Goal: Task Accomplishment & Management: Complete application form

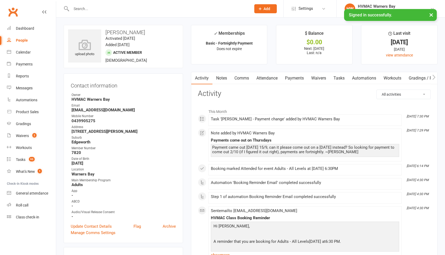
click at [76, 8] on input "text" at bounding box center [159, 8] width 178 height 7
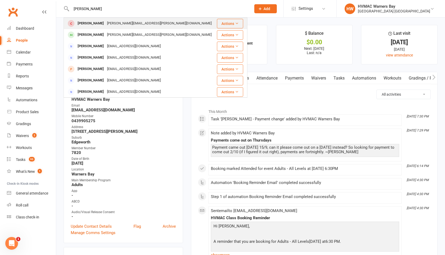
type input "[PERSON_NAME]"
click at [83, 24] on div "[PERSON_NAME]" at bounding box center [90, 24] width 29 height 8
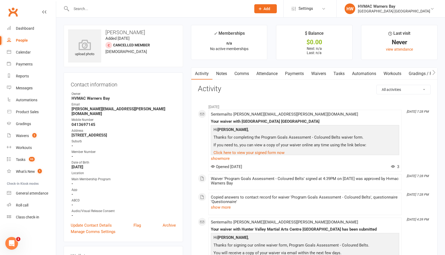
click at [315, 73] on link "Waivers" at bounding box center [319, 74] width 22 height 12
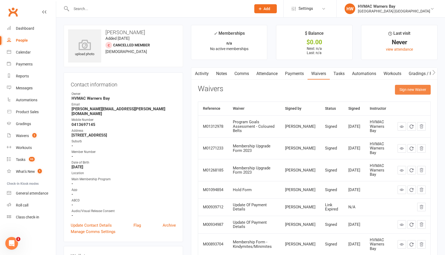
click at [414, 88] on button "Sign new Waiver" at bounding box center [413, 90] width 36 height 10
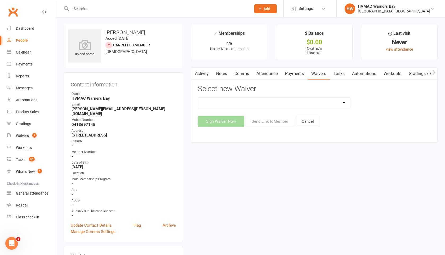
click at [345, 102] on select "Cancellation Form Cancellation Form - Kinder Kicks Fitness Challenge Goals Asse…" at bounding box center [274, 103] width 152 height 11
select select "6348"
click at [198, 98] on select "Cancellation Form Cancellation Form - Kinder Kicks Fitness Challenge Goals Asse…" at bounding box center [274, 103] width 152 height 11
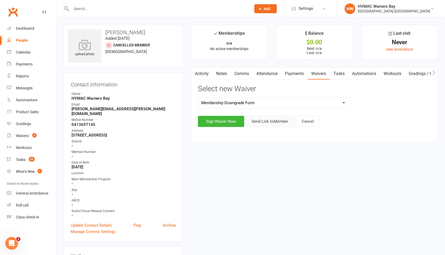
click at [276, 122] on button "Send Link to Member" at bounding box center [270, 121] width 49 height 11
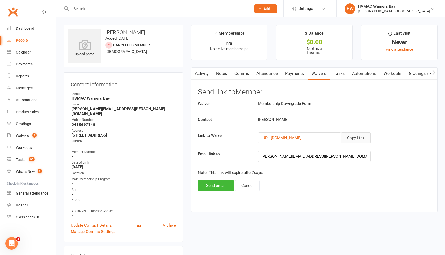
click at [348, 137] on button "Copy Link" at bounding box center [356, 137] width 30 height 11
click at [80, 9] on input "text" at bounding box center [159, 8] width 178 height 7
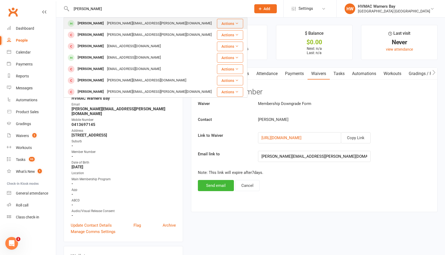
type input "[PERSON_NAME]"
click at [87, 23] on div "[PERSON_NAME]" at bounding box center [90, 24] width 29 height 8
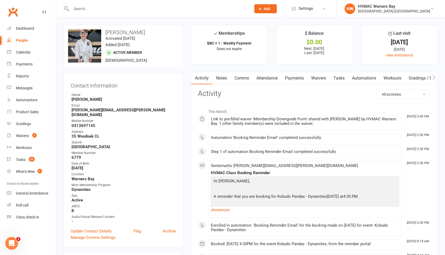
click at [227, 81] on link "Notes" at bounding box center [222, 78] width 18 height 12
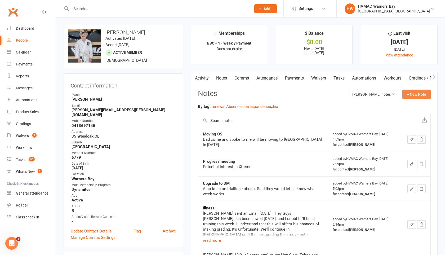
click at [411, 96] on button "+ New Note" at bounding box center [417, 95] width 28 height 10
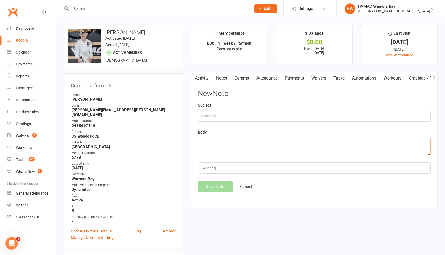
click at [204, 142] on textarea at bounding box center [314, 146] width 233 height 17
paste textarea "Hey Guys, We’re off to live in [GEOGRAPHIC_DATA] for roughly 4 years. [PERSON_N…"
type textarea "Hey Guys, We’re off to live in [GEOGRAPHIC_DATA] for roughly 4 years. [PERSON_N…"
click at [214, 186] on button "Save Note" at bounding box center [215, 186] width 35 height 11
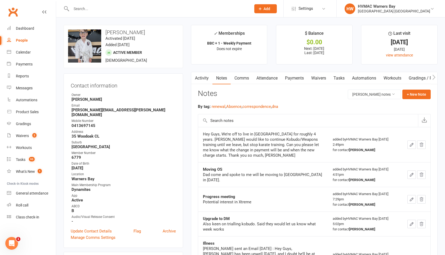
click at [95, 16] on div at bounding box center [156, 8] width 184 height 17
click at [85, 10] on input "text" at bounding box center [159, 8] width 178 height 7
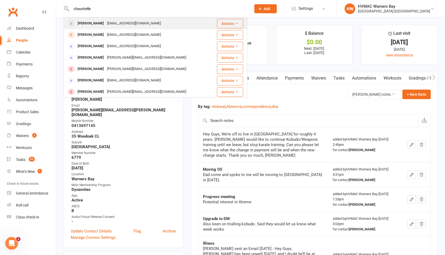
type input "chauntelle"
click at [90, 21] on div "[PERSON_NAME]" at bounding box center [90, 24] width 29 height 8
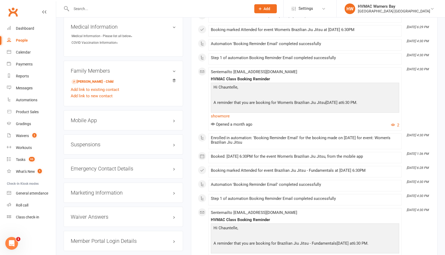
scroll to position [433, 0]
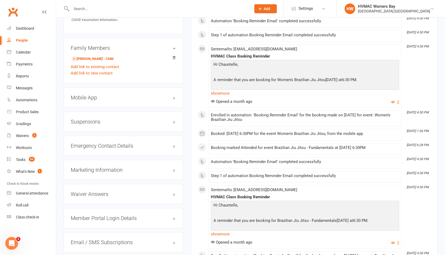
click at [160, 124] on h3 "Suspensions" at bounding box center [123, 122] width 105 height 6
click at [174, 133] on icon at bounding box center [174, 131] width 2 height 2
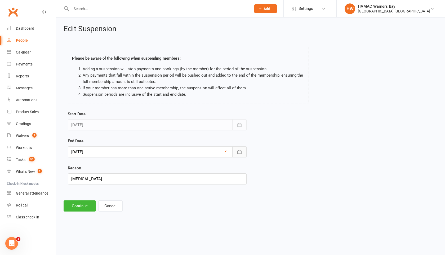
click at [239, 154] on icon "button" at bounding box center [240, 151] width 4 height 3
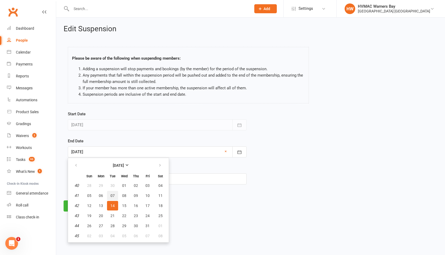
click at [111, 196] on span "07" at bounding box center [113, 196] width 4 height 4
type input "[DATE]"
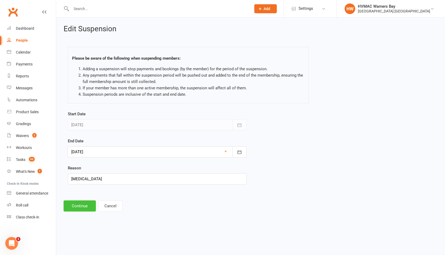
click at [80, 208] on button "Continue" at bounding box center [80, 205] width 32 height 11
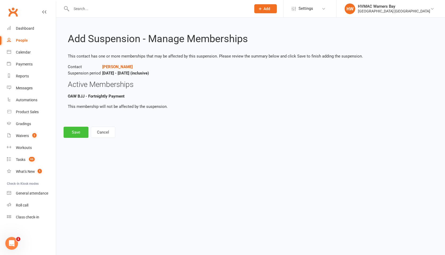
click at [75, 134] on button "Save" at bounding box center [76, 132] width 25 height 11
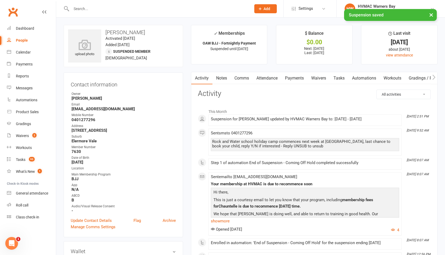
click at [274, 77] on link "Attendance" at bounding box center [267, 78] width 29 height 12
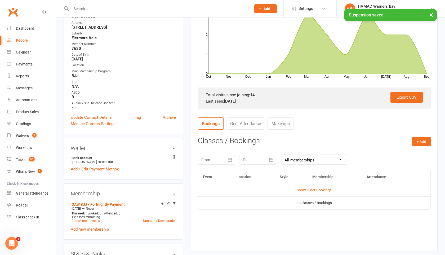
scroll to position [149, 0]
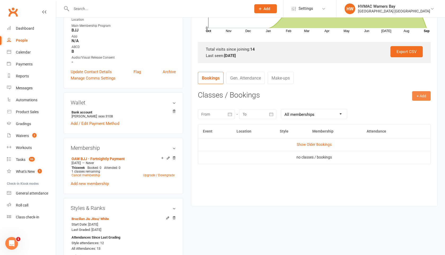
click at [423, 95] on button "+ Add" at bounding box center [422, 96] width 19 height 10
click at [395, 105] on link "Book Event" at bounding box center [404, 108] width 52 height 11
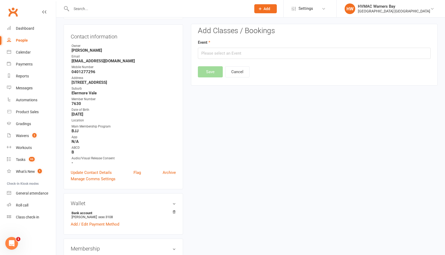
scroll to position [45, 0]
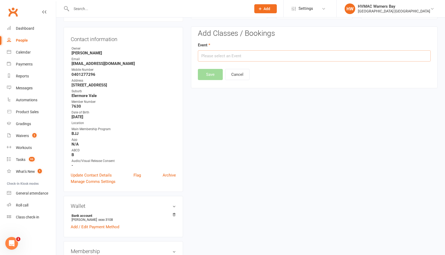
click at [276, 55] on input "text" at bounding box center [314, 55] width 233 height 11
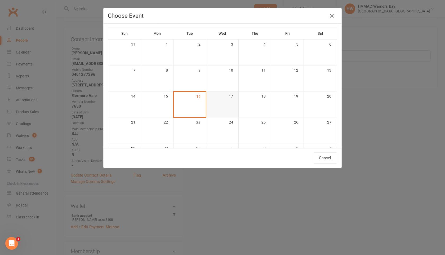
scroll to position [73, 0]
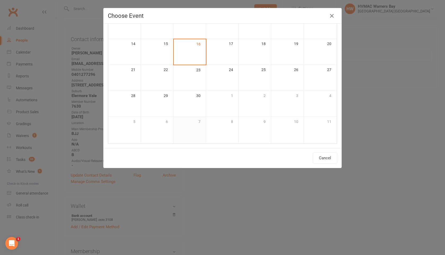
click at [191, 131] on div at bounding box center [189, 129] width 31 height 6
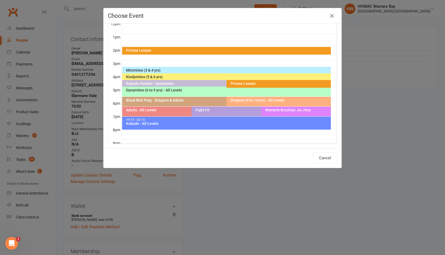
scroll to position [125, 0]
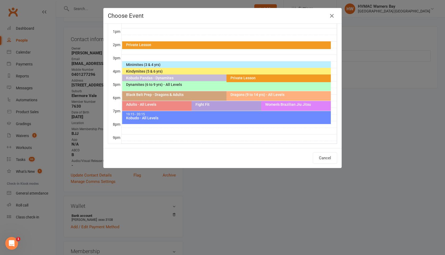
click at [232, 110] on div "Fight Fit" at bounding box center [259, 106] width 134 height 10
type input "Fight Fit - [DATE] 6:30:00 PM"
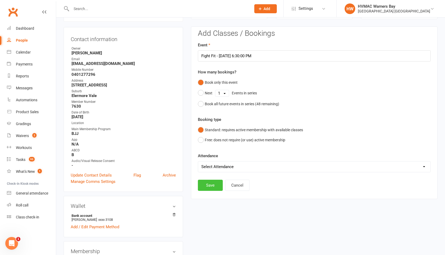
click at [207, 187] on button "Save" at bounding box center [210, 185] width 25 height 11
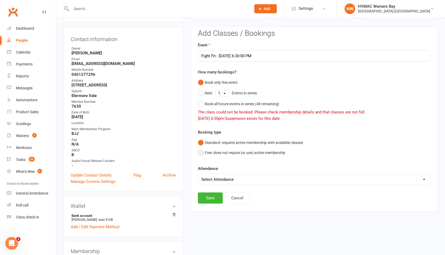
click at [203, 152] on button "Free: does not require (or use) active membership" at bounding box center [241, 153] width 87 height 10
click at [209, 195] on button "Save" at bounding box center [210, 197] width 25 height 11
click at [208, 200] on button "Save" at bounding box center [210, 197] width 25 height 11
click at [199, 153] on button "Free: does not require (or use) active membership" at bounding box center [241, 153] width 87 height 10
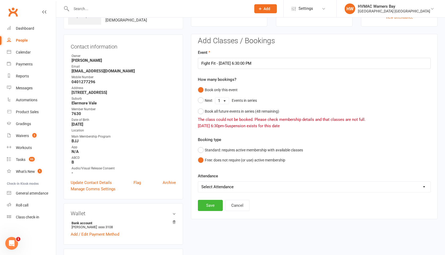
scroll to position [83, 0]
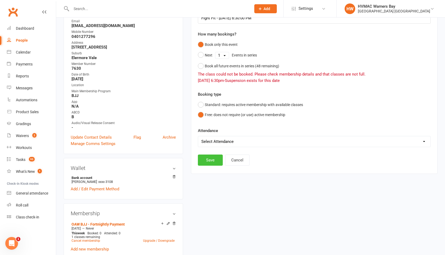
click at [206, 163] on button "Save" at bounding box center [210, 160] width 25 height 11
click at [200, 102] on button "Standard: requires active membership with available classes" at bounding box center [250, 105] width 105 height 10
click at [200, 113] on button "Free: does not require (or use) active membership" at bounding box center [241, 115] width 87 height 10
click at [212, 169] on div "Add Classes / Bookings Event Fight Fit - [DATE] 6:30:00 PM How many bookings? B…" at bounding box center [314, 81] width 247 height 185
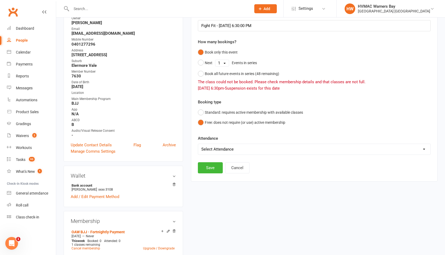
scroll to position [0, 0]
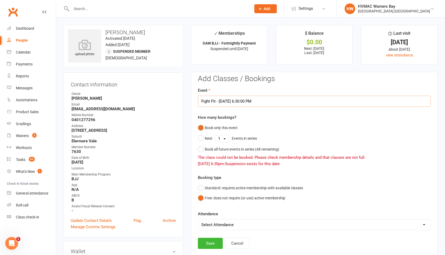
click at [224, 101] on input "Fight Fit - [DATE] 6:30:00 PM" at bounding box center [314, 101] width 233 height 11
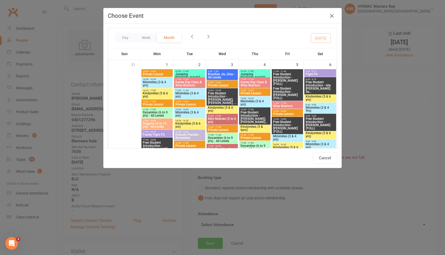
click at [364, 43] on div "Choose Event Day Week Month [DATE] Sun Mon Tue Wed Thu Fri Sat 31 01 02 03 04 0…" at bounding box center [222, 127] width 445 height 255
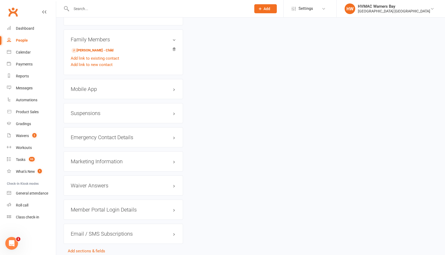
scroll to position [456, 0]
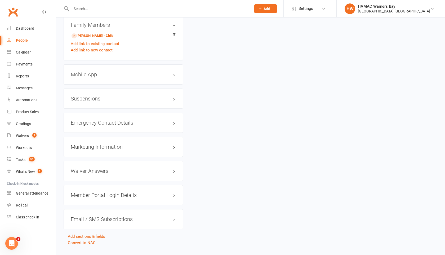
click at [174, 102] on h3 "Suspensions" at bounding box center [123, 99] width 105 height 6
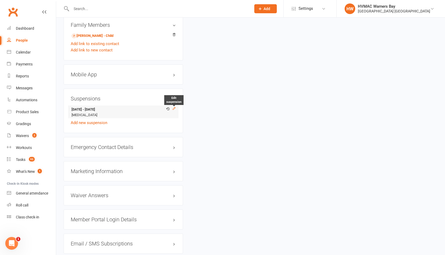
click at [173, 110] on icon at bounding box center [174, 109] width 4 height 4
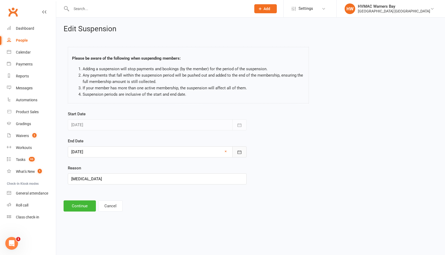
click at [240, 154] on icon "button" at bounding box center [239, 152] width 5 height 5
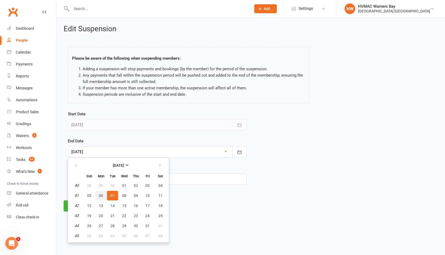
click at [99, 195] on span "06" at bounding box center [101, 196] width 4 height 4
type input "[DATE]"
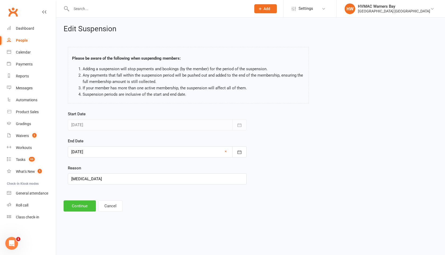
click at [82, 208] on button "Continue" at bounding box center [80, 205] width 32 height 11
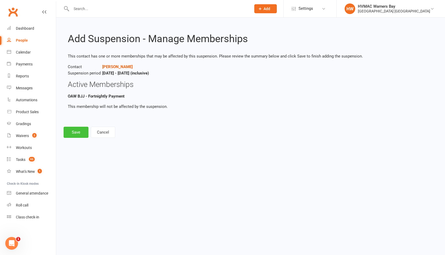
click at [74, 136] on button "Save" at bounding box center [76, 132] width 25 height 11
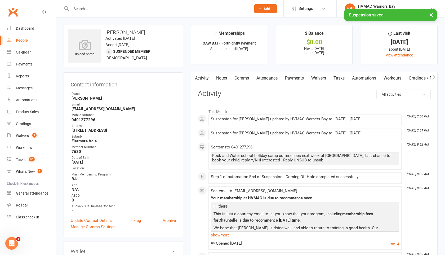
click at [269, 78] on link "Attendance" at bounding box center [267, 78] width 29 height 12
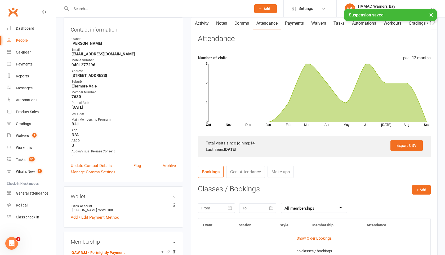
scroll to position [78, 0]
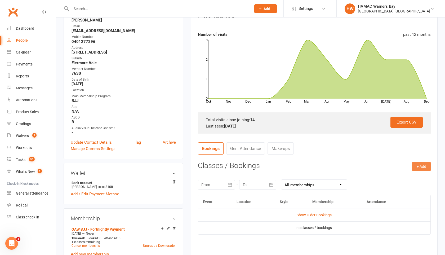
click at [415, 168] on button "+ Add" at bounding box center [422, 167] width 19 height 10
click at [402, 176] on link "Book Event" at bounding box center [404, 178] width 52 height 11
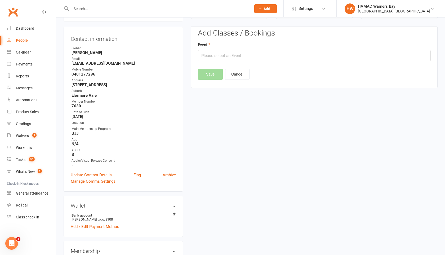
scroll to position [45, 0]
click at [273, 54] on input "text" at bounding box center [314, 55] width 233 height 11
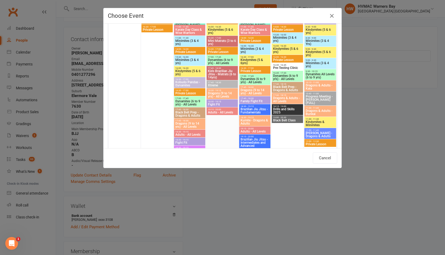
scroll to position [1197, 0]
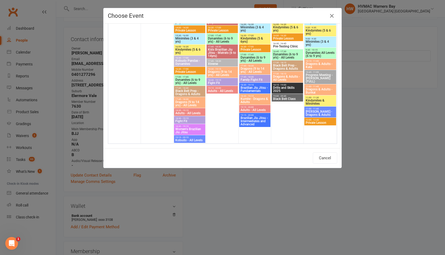
click at [201, 120] on span "Fight Fit" at bounding box center [189, 121] width 29 height 3
type input "Fight Fit - [DATE] 6:30:00 PM"
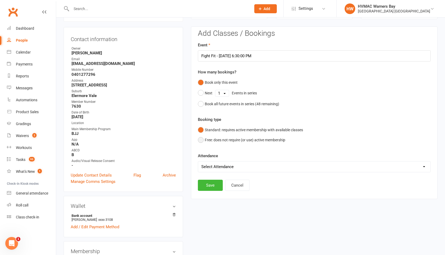
click at [203, 141] on button "Free: does not require (or use) active membership" at bounding box center [241, 140] width 87 height 10
click at [202, 128] on button "Standard: requires active membership with available classes" at bounding box center [250, 130] width 105 height 10
click at [207, 183] on button "Save" at bounding box center [210, 185] width 25 height 11
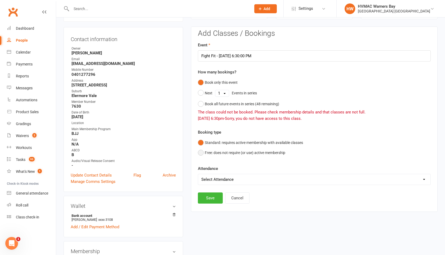
click at [201, 153] on button "Free: does not require (or use) active membership" at bounding box center [241, 153] width 87 height 10
click at [206, 195] on button "Save" at bounding box center [210, 197] width 25 height 11
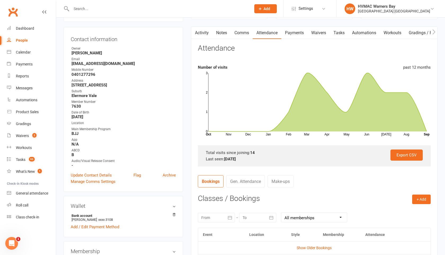
click at [261, 11] on button "Add" at bounding box center [266, 8] width 23 height 9
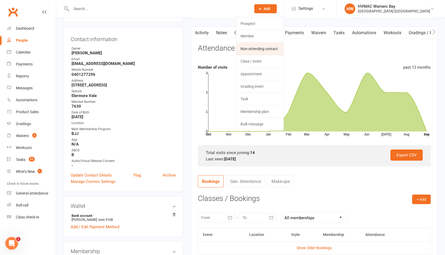
click at [243, 50] on link "Non-attending contact" at bounding box center [259, 49] width 47 height 12
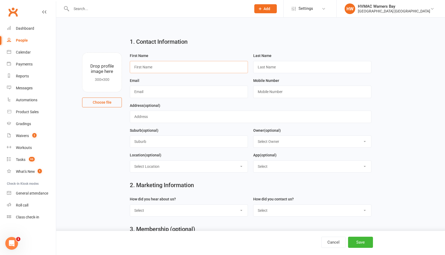
click at [135, 66] on input "text" at bounding box center [189, 67] width 118 height 12
paste input "[PERSON_NAME]"
drag, startPoint x: 172, startPoint y: 67, endPoint x: 145, endPoint y: 65, distance: 27.1
click at [145, 65] on input "[PERSON_NAME]" at bounding box center [189, 67] width 118 height 12
type input "[PERSON_NAME]"
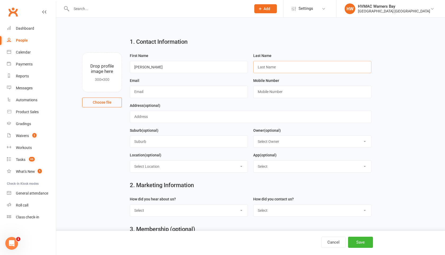
click at [257, 68] on input "text" at bounding box center [312, 67] width 118 height 12
paste input "[PERSON_NAME]"
type input "[PERSON_NAME]"
click at [148, 90] on input "text" at bounding box center [189, 92] width 118 height 12
click at [134, 92] on input "text" at bounding box center [189, 92] width 118 height 12
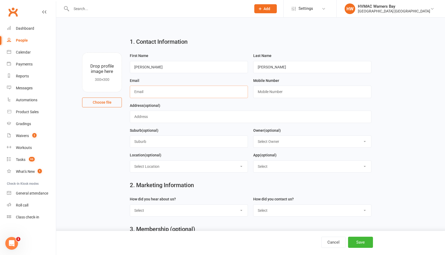
paste input "[EMAIL_ADDRESS][DOMAIN_NAME]"
type input "[EMAIL_ADDRESS][DOMAIN_NAME]"
click at [263, 91] on input "text" at bounding box center [312, 92] width 118 height 12
click at [258, 93] on input "text" at bounding box center [312, 92] width 118 height 12
paste input "0429443265"
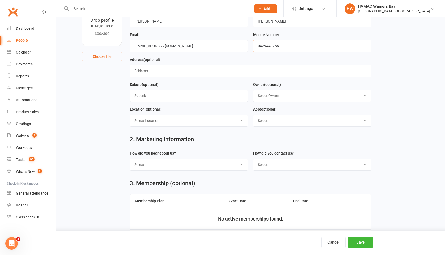
scroll to position [56, 0]
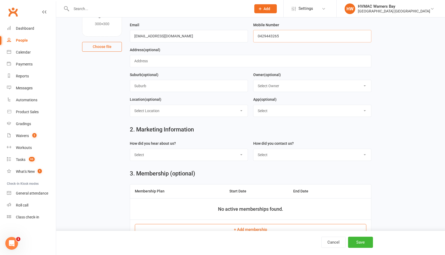
type input "0429443265"
click at [199, 155] on select "Select Internet Facebook Referral Flyer Sign Direct Mail Demo Other" at bounding box center [189, 155] width 118 height 12
select select "Internet"
click at [130, 150] on select "Select Internet Facebook Referral Flyer Sign Direct Mail Demo Other" at bounding box center [189, 155] width 118 height 12
click at [273, 153] on select "Select Phone Email In-Facility" at bounding box center [313, 155] width 118 height 12
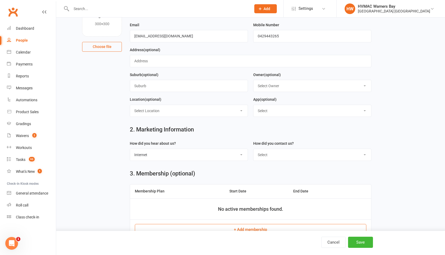
select select "Email"
click at [254, 150] on select "Select Phone Email In-Facility" at bounding box center [313, 155] width 118 height 12
click at [355, 245] on button "Save" at bounding box center [360, 242] width 25 height 11
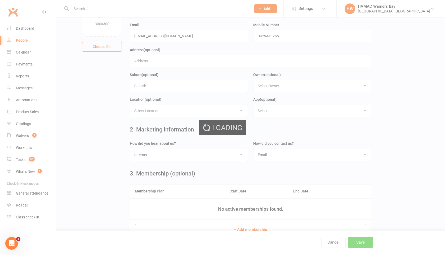
scroll to position [0, 0]
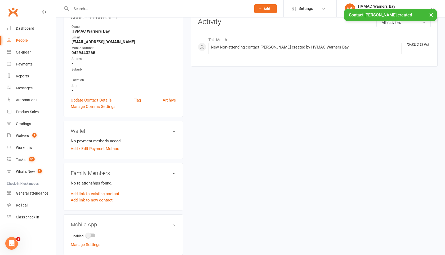
scroll to position [114, 0]
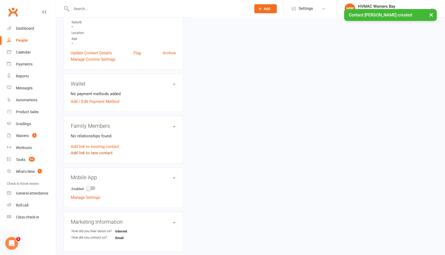
click at [100, 152] on link "Add link to new contact" at bounding box center [92, 153] width 42 height 6
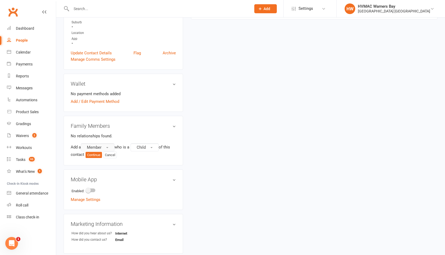
click at [97, 146] on span "Member" at bounding box center [94, 147] width 15 height 5
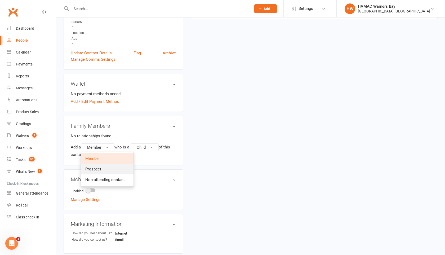
click at [93, 168] on span "Prospect" at bounding box center [93, 169] width 16 height 5
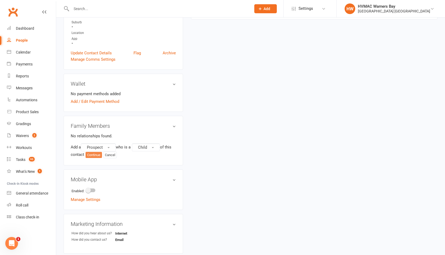
click at [94, 153] on button "Continue" at bounding box center [94, 155] width 16 height 6
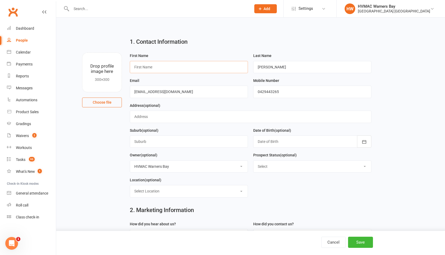
click at [136, 64] on input "text" at bounding box center [189, 67] width 118 height 12
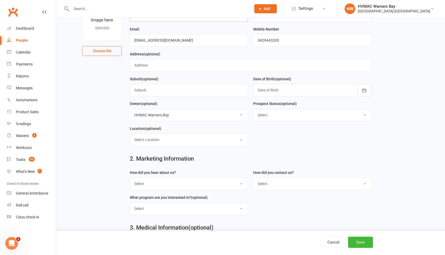
scroll to position [86, 0]
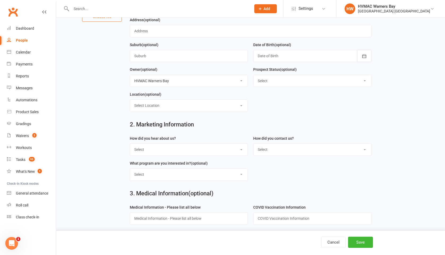
type input "[PERSON_NAME]"
click at [273, 82] on select "Select Initial Contact Booked Introduction Booking confirmed Ready to register …" at bounding box center [313, 81] width 118 height 12
select select "No contact - LM/Email"
click at [254, 76] on select "Select Initial Contact Booked Introduction Booking confirmed Ready to register …" at bounding box center [313, 81] width 118 height 12
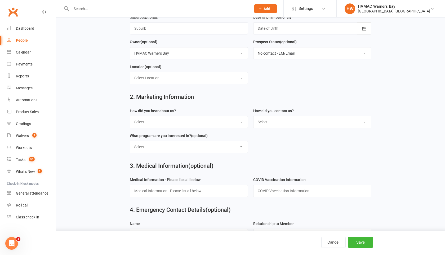
scroll to position [116, 0]
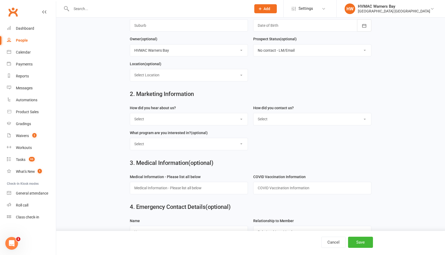
click at [228, 120] on select "Select Internet Facebook Referral Flyer Sign Direct Mail Demo Other" at bounding box center [189, 119] width 118 height 12
select select "Internet"
click at [130, 114] on select "Select Internet Facebook Referral Flyer Sign Direct Mail Demo Other" at bounding box center [189, 119] width 118 height 12
click at [270, 124] on select "Select Phone Email In-Facility" at bounding box center [313, 119] width 118 height 12
select select "Email"
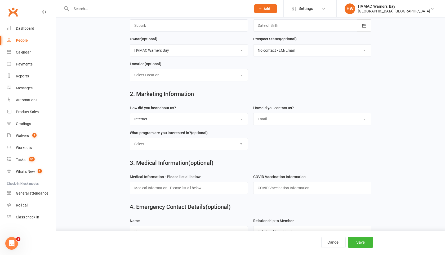
click at [254, 114] on select "Select Phone Email In-Facility" at bounding box center [313, 119] width 118 height 12
click at [237, 144] on select "Select Kids Karate Adults Karate Kids Brazilian Jiu Jitsu Adults Brazilian Jiu …" at bounding box center [189, 144] width 118 height 12
select select "Kids Karate"
click at [130, 139] on select "Select Kids Karate Adults Karate Kids Brazilian Jiu Jitsu Adults Brazilian Jiu …" at bounding box center [189, 144] width 118 height 12
click at [353, 241] on button "Save" at bounding box center [360, 242] width 25 height 11
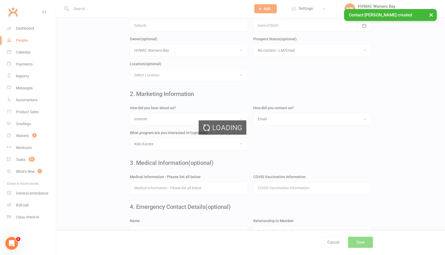
scroll to position [0, 0]
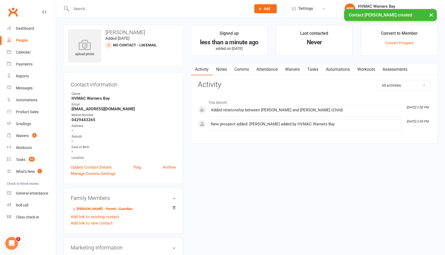
scroll to position [1, 0]
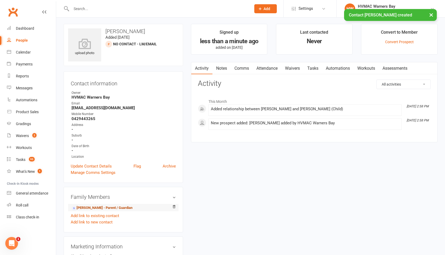
click at [102, 207] on link "[PERSON_NAME] - Parent / Guardian" at bounding box center [102, 208] width 61 height 6
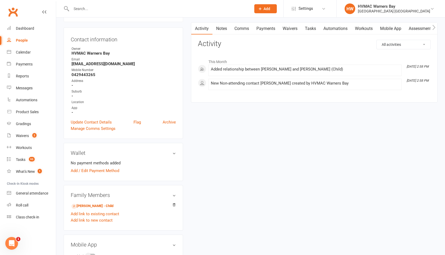
scroll to position [89, 0]
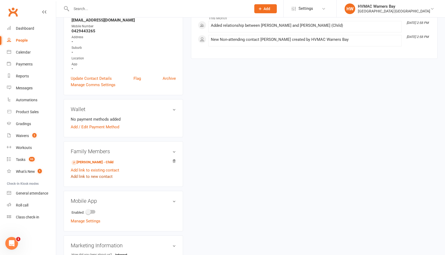
click at [92, 177] on link "Add link to new contact" at bounding box center [92, 176] width 42 height 6
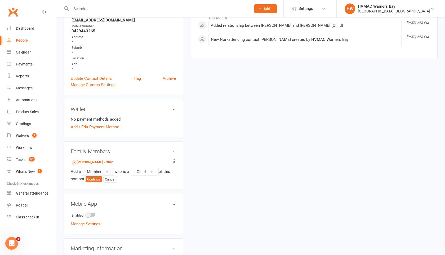
click at [93, 169] on span "Member" at bounding box center [94, 171] width 15 height 5
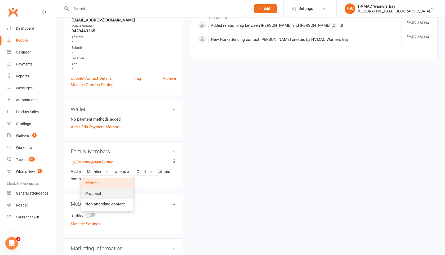
click at [93, 190] on link "Prospect" at bounding box center [107, 193] width 52 height 11
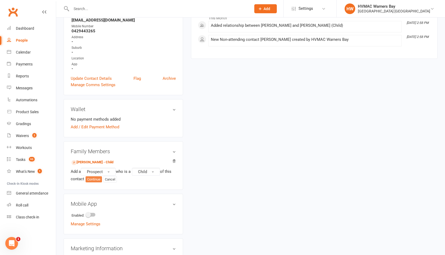
click at [95, 179] on button "Continue" at bounding box center [94, 179] width 16 height 6
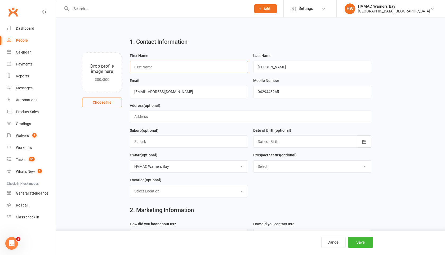
click at [135, 69] on input "text" at bounding box center [189, 67] width 118 height 12
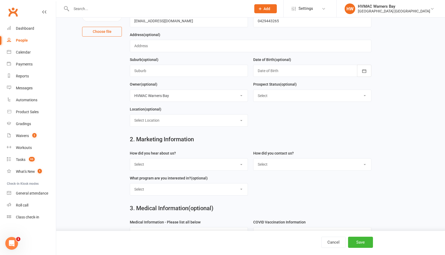
scroll to position [72, 0]
type input "Sloane"
click at [270, 94] on select "Select Initial Contact Booked Introduction Booking confirmed Ready to register …" at bounding box center [313, 95] width 118 height 12
select select "No contact - LM/Email"
click at [254, 90] on select "Select Initial Contact Booked Introduction Booking confirmed Ready to register …" at bounding box center [313, 95] width 118 height 12
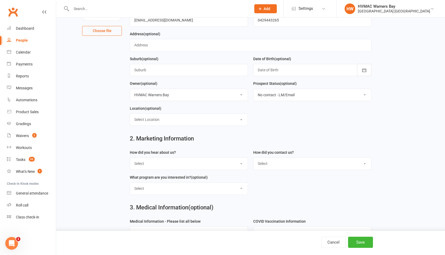
click at [233, 163] on select "Select Internet Facebook Referral Flyer Sign Direct Mail Demo Other" at bounding box center [189, 164] width 118 height 12
select select "Internet"
click at [130, 159] on select "Select Internet Facebook Referral Flyer Sign Direct Mail Demo Other" at bounding box center [189, 164] width 118 height 12
click at [267, 168] on select "Select Phone Email In-Facility" at bounding box center [313, 164] width 118 height 12
select select "Email"
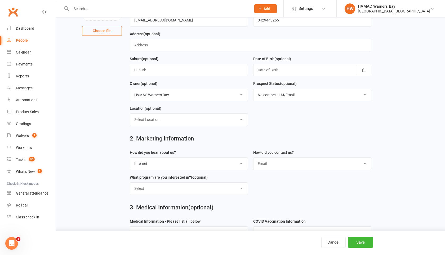
click at [254, 159] on select "Select Phone Email In-Facility" at bounding box center [313, 164] width 118 height 12
click at [235, 192] on select "Select Kids Karate Adults Karate Kids Brazilian Jiu Jitsu Adults Brazilian Jiu …" at bounding box center [189, 189] width 118 height 12
click at [130, 184] on select "Select Kids Karate Adults Karate Kids Brazilian Jiu Jitsu Adults Brazilian Jiu …" at bounding box center [189, 189] width 118 height 12
click at [233, 183] on div "Select Kids Karate Adults Karate Kids Brazilian Jiu Jitsu Adults Brazilian Jiu …" at bounding box center [189, 188] width 118 height 12
click at [233, 187] on select "Select Kids Karate Adults Karate Kids Brazilian Jiu Jitsu Adults Brazilian Jiu …" at bounding box center [189, 189] width 118 height 12
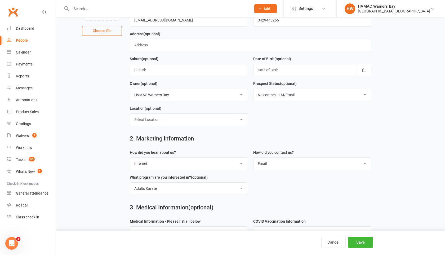
select select "Kids Karate"
click at [130, 184] on select "Select Kids Karate Adults Karate Kids Brazilian Jiu Jitsu Adults Brazilian Jiu …" at bounding box center [189, 189] width 118 height 12
click at [357, 239] on button "Save" at bounding box center [360, 242] width 25 height 11
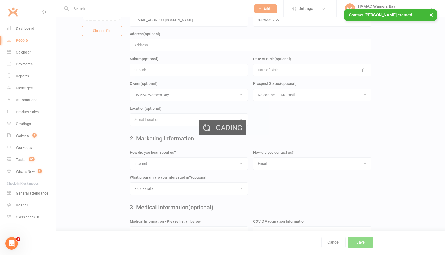
scroll to position [0, 0]
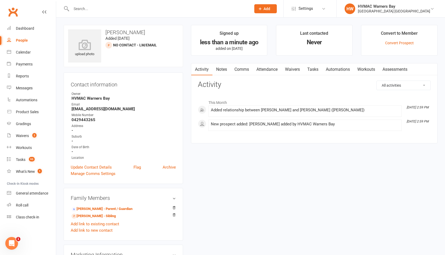
click at [219, 72] on link "Notes" at bounding box center [222, 69] width 18 height 12
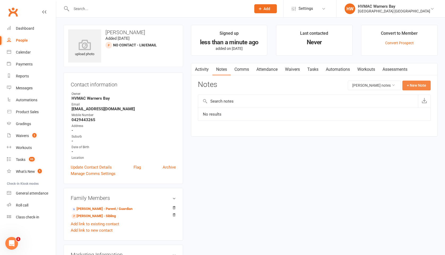
click at [414, 88] on button "+ New Note" at bounding box center [417, 86] width 28 height 10
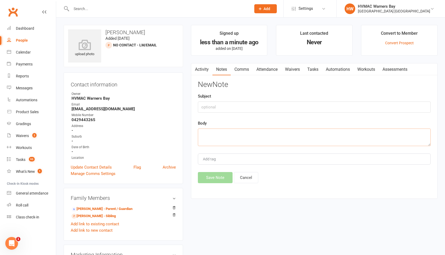
click at [207, 133] on textarea at bounding box center [314, 137] width 233 height 17
drag, startPoint x: 291, startPoint y: 134, endPoint x: 201, endPoint y: 134, distance: 89.9
click at [201, 134] on textarea "Kinder kick s for one child, minimites for the other." at bounding box center [314, 137] width 233 height 17
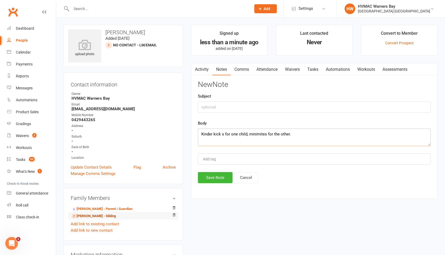
type textarea "Kinder kick s for one child, minimites for the other."
click at [109, 214] on link "[PERSON_NAME] - Sibling" at bounding box center [94, 216] width 44 height 6
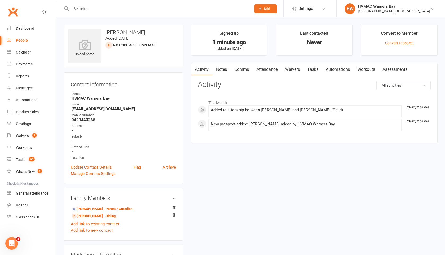
click at [220, 68] on link "Notes" at bounding box center [222, 69] width 18 height 12
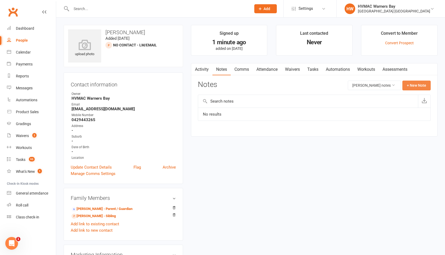
click at [418, 85] on button "+ New Note" at bounding box center [417, 86] width 28 height 10
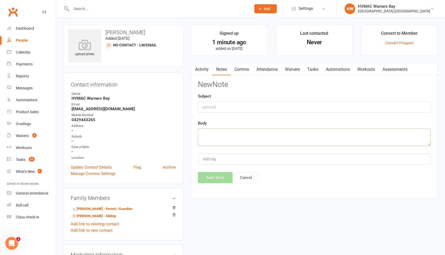
click at [204, 132] on textarea at bounding box center [314, 137] width 233 height 17
paste textarea "Kinder kick s for one child, minimites for the other."
type textarea "Kinder kick s for one child, minimites for the other."
click at [206, 178] on button "Save Note" at bounding box center [215, 177] width 35 height 11
